Goal: Use online tool/utility: Utilize a website feature to perform a specific function

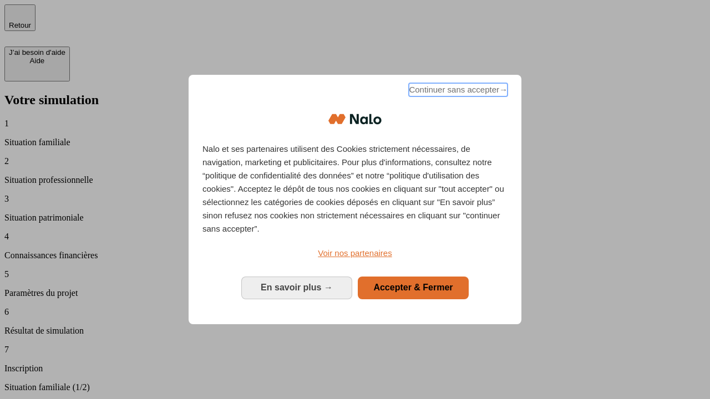
click at [457, 92] on span "Continuer sans accepter →" at bounding box center [458, 89] width 99 height 13
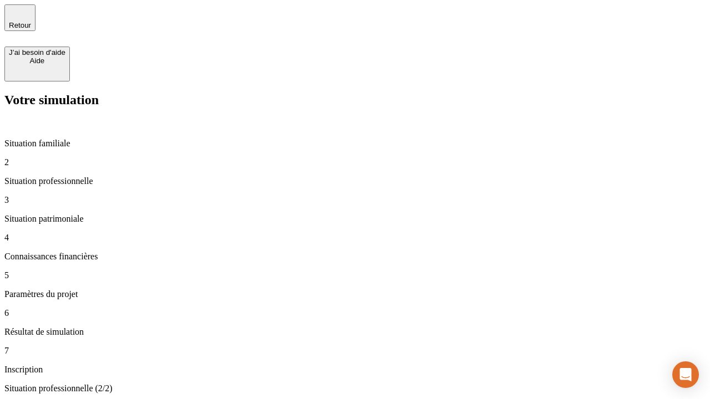
type input "70 000"
type input "1 000"
